Goal: Task Accomplishment & Management: Manage account settings

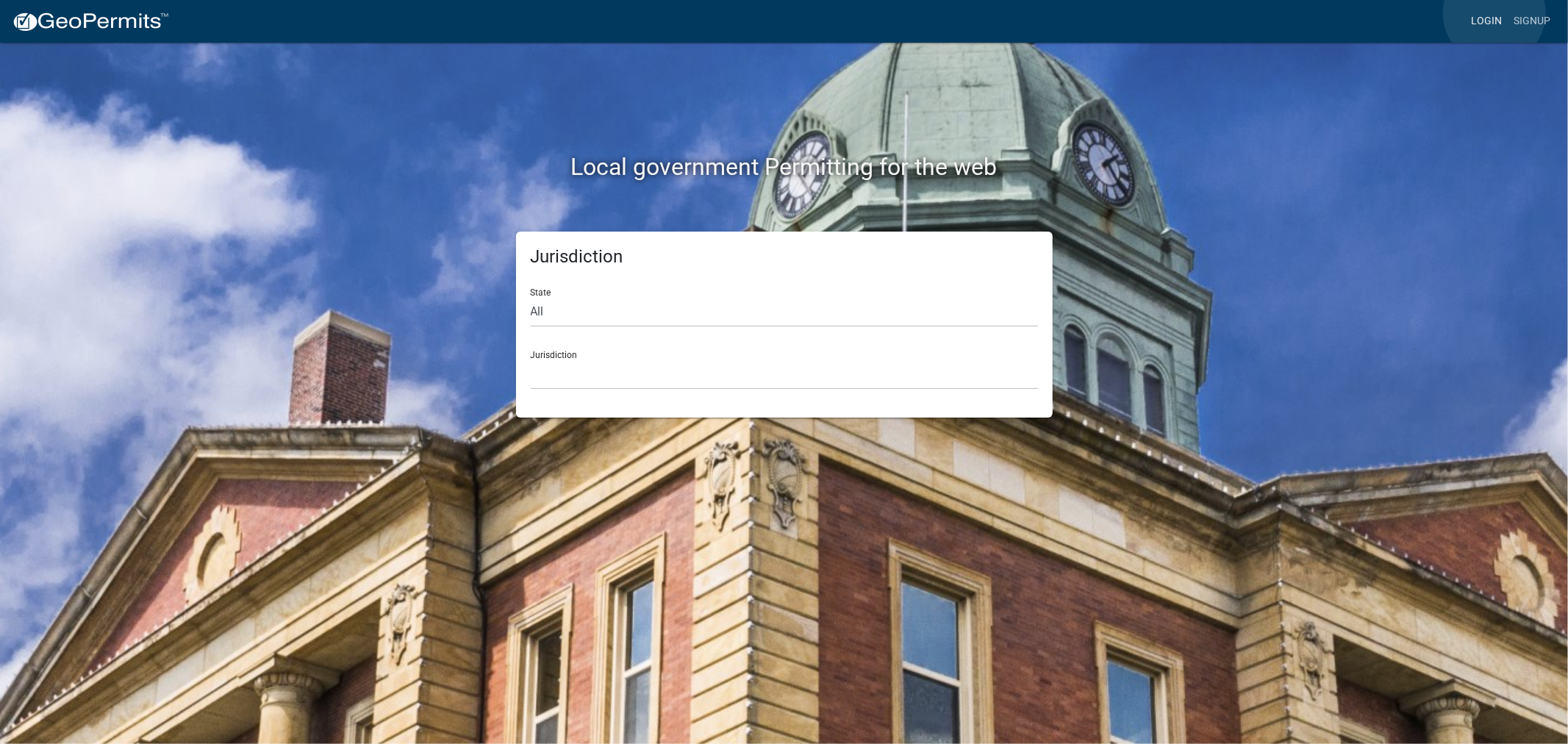
click at [1494, 13] on link "Login" at bounding box center [1486, 21] width 42 height 28
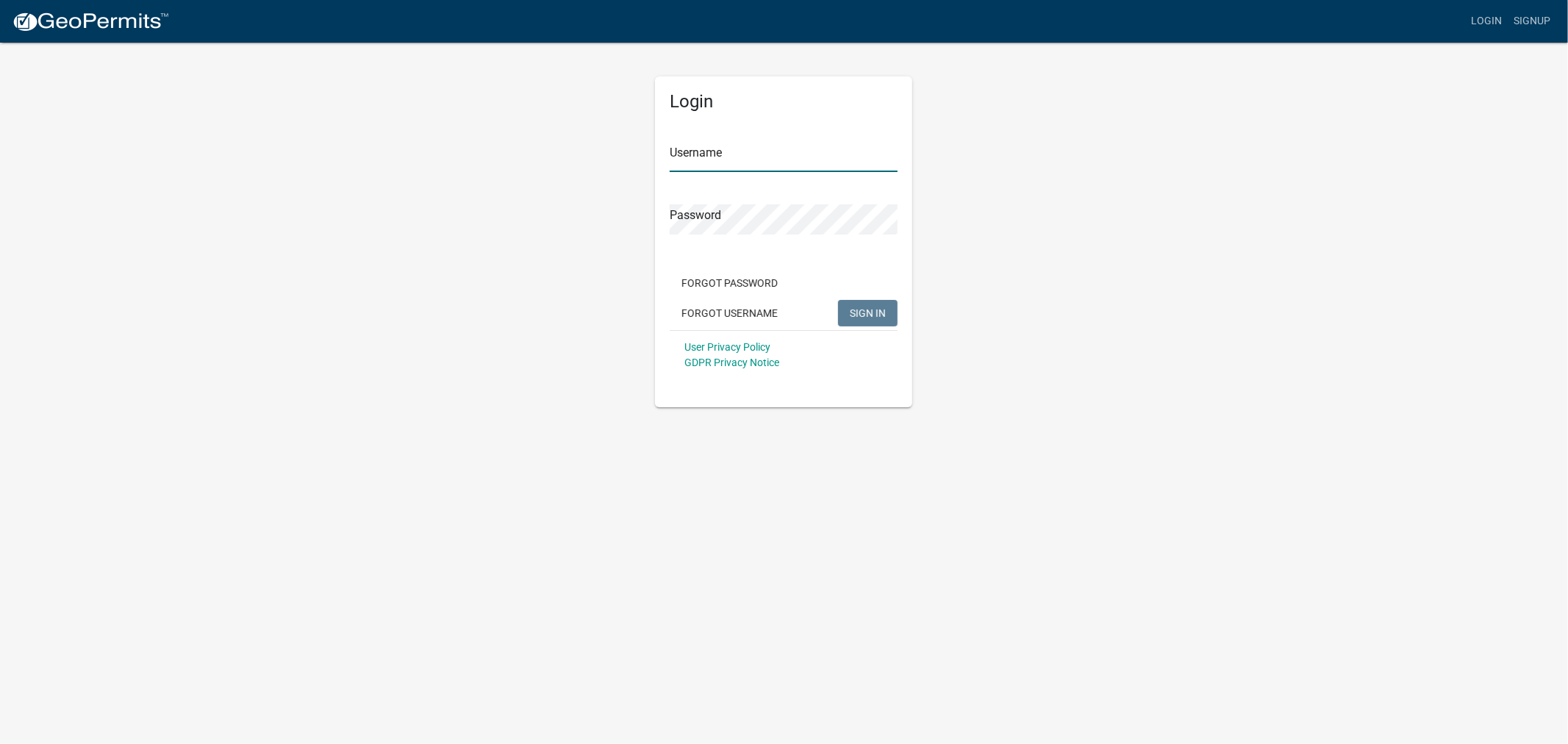
type input "shelleyh"
click at [868, 313] on span "SIGN IN" at bounding box center [868, 312] width 36 height 12
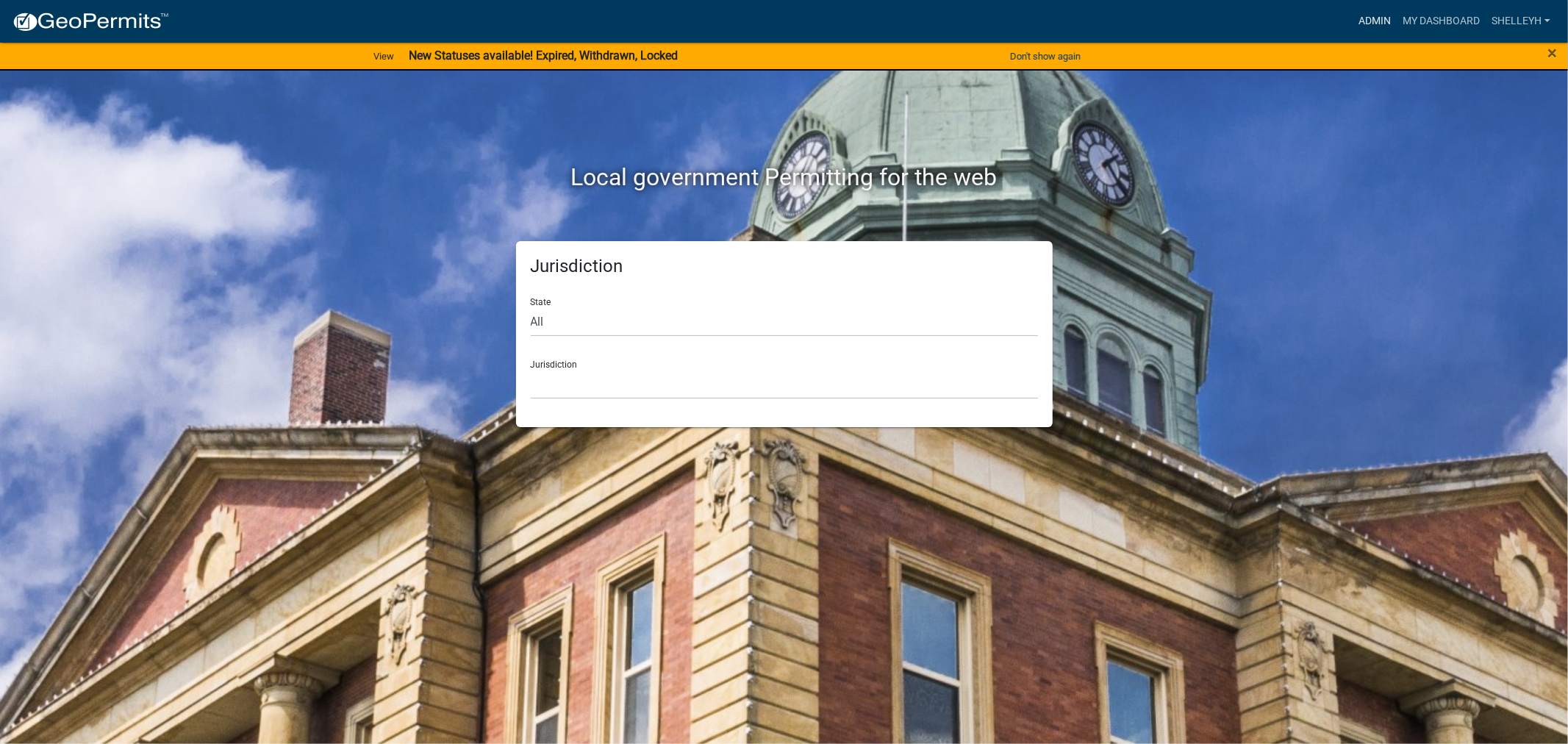
click at [1377, 17] on link "Admin" at bounding box center [1374, 21] width 44 height 28
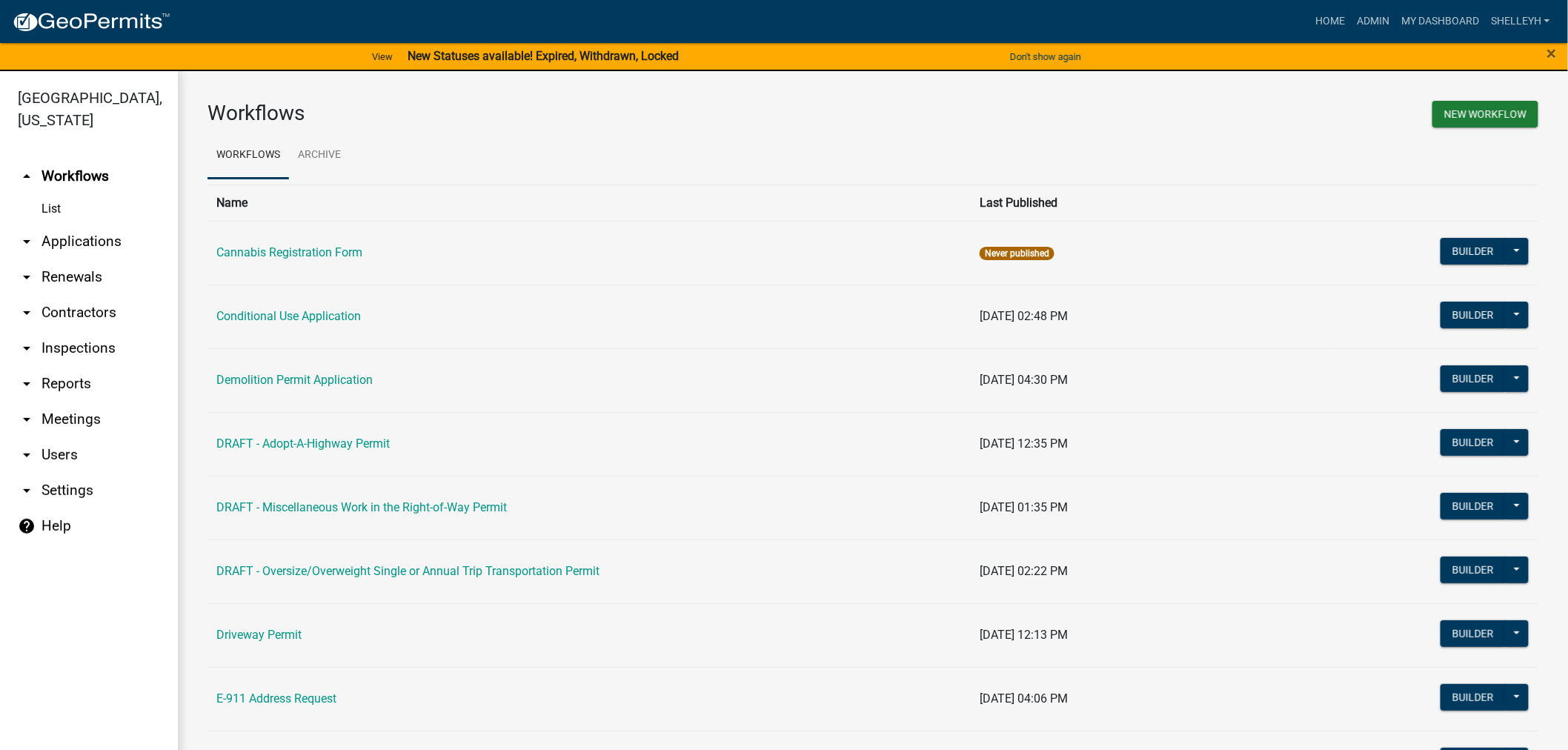
click at [93, 242] on link "arrow_drop_down Applications" at bounding box center [89, 242] width 178 height 36
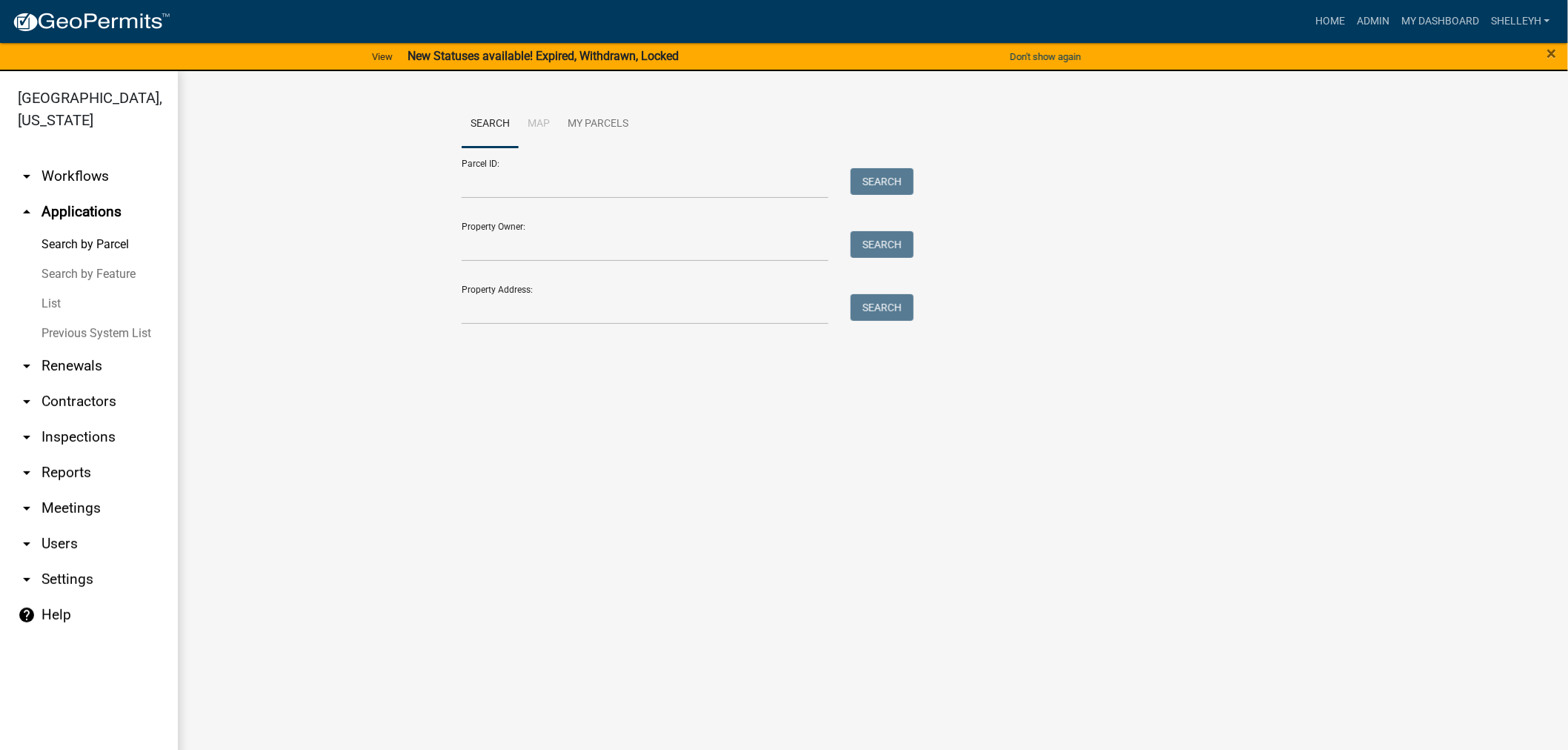
click at [50, 306] on link "List" at bounding box center [89, 303] width 178 height 30
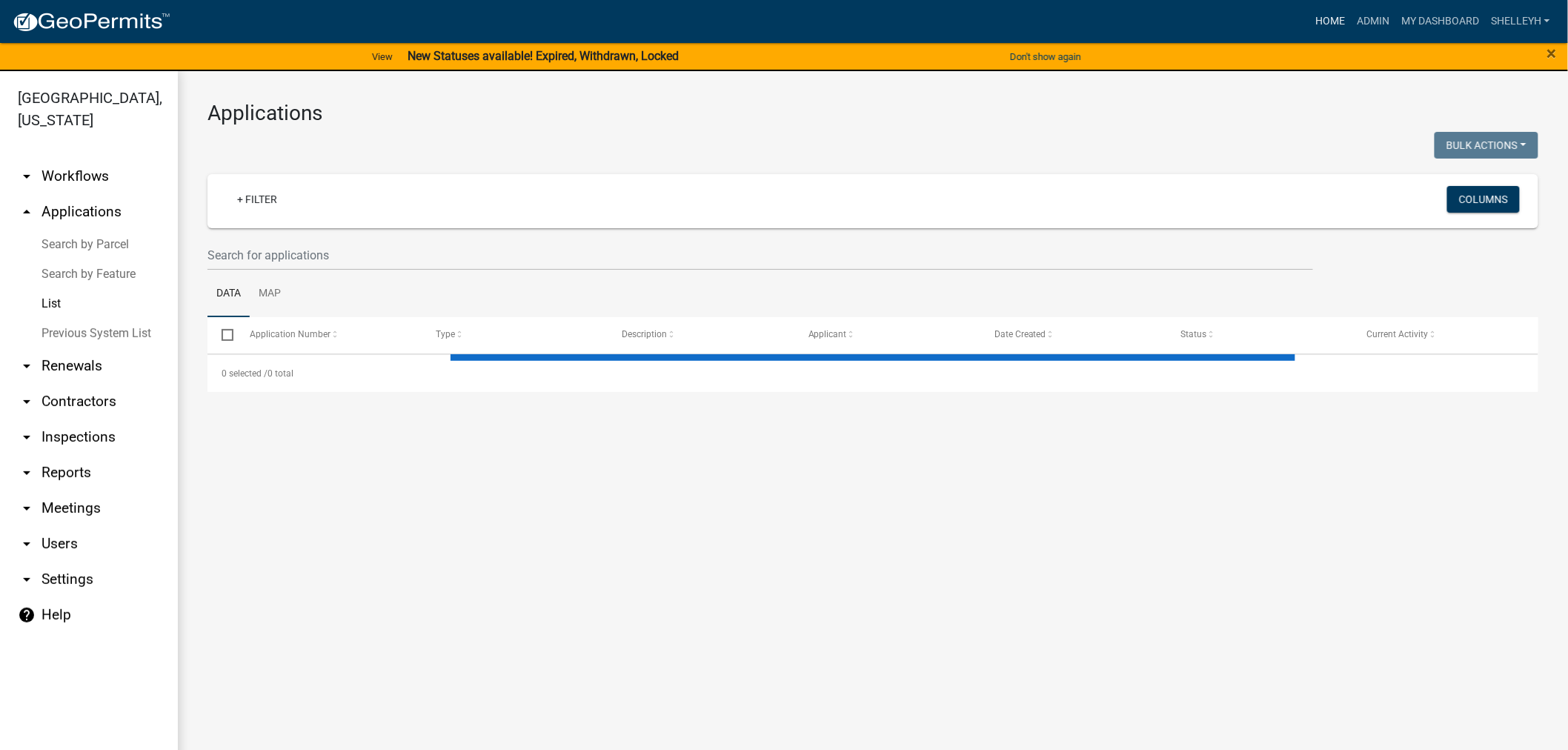
select select "1: 25"
